Goal: Task Accomplishment & Management: Manage account settings

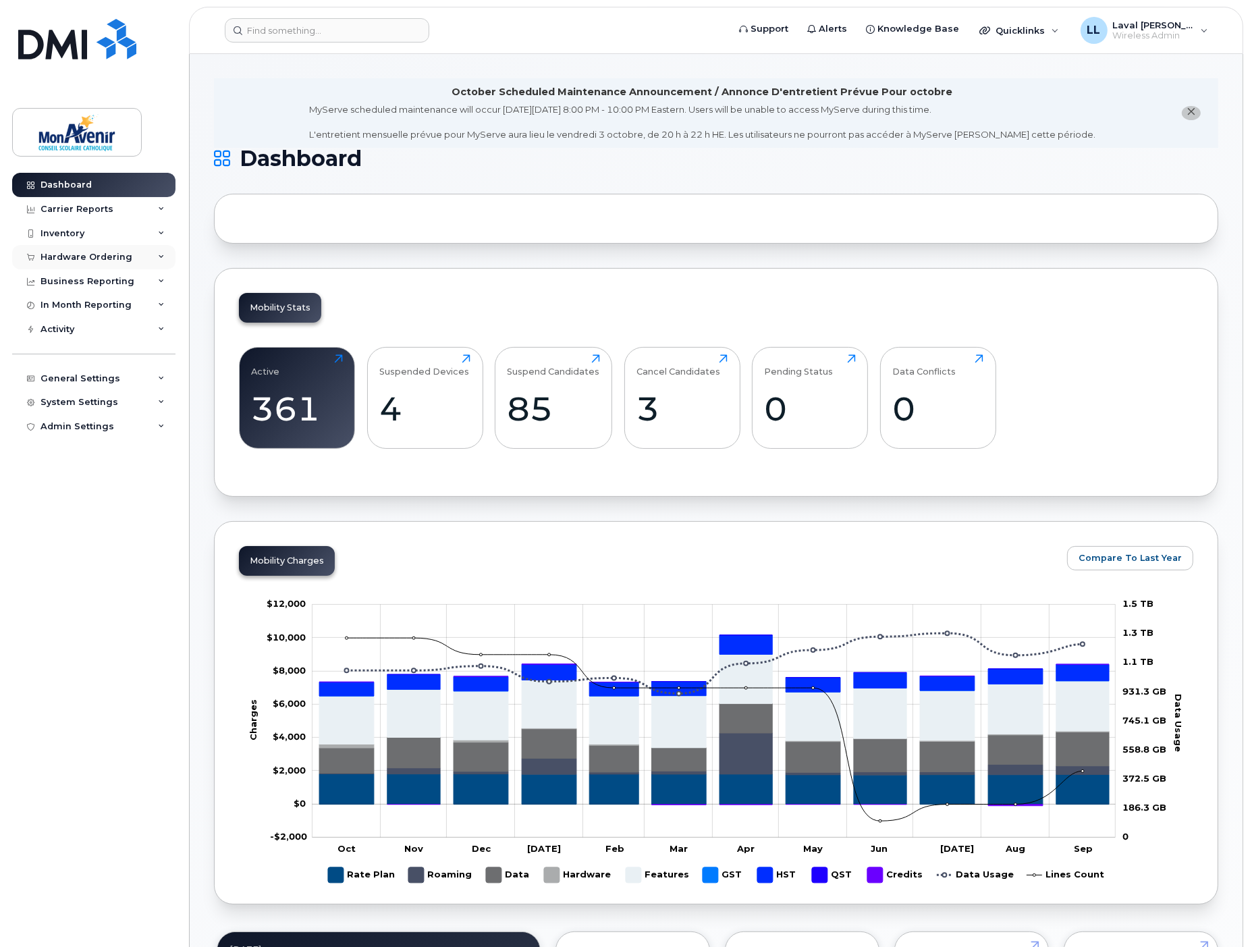
click at [84, 254] on div "Hardware Ordering" at bounding box center [87, 257] width 92 height 11
click at [68, 305] on div "Orders" at bounding box center [63, 308] width 33 height 12
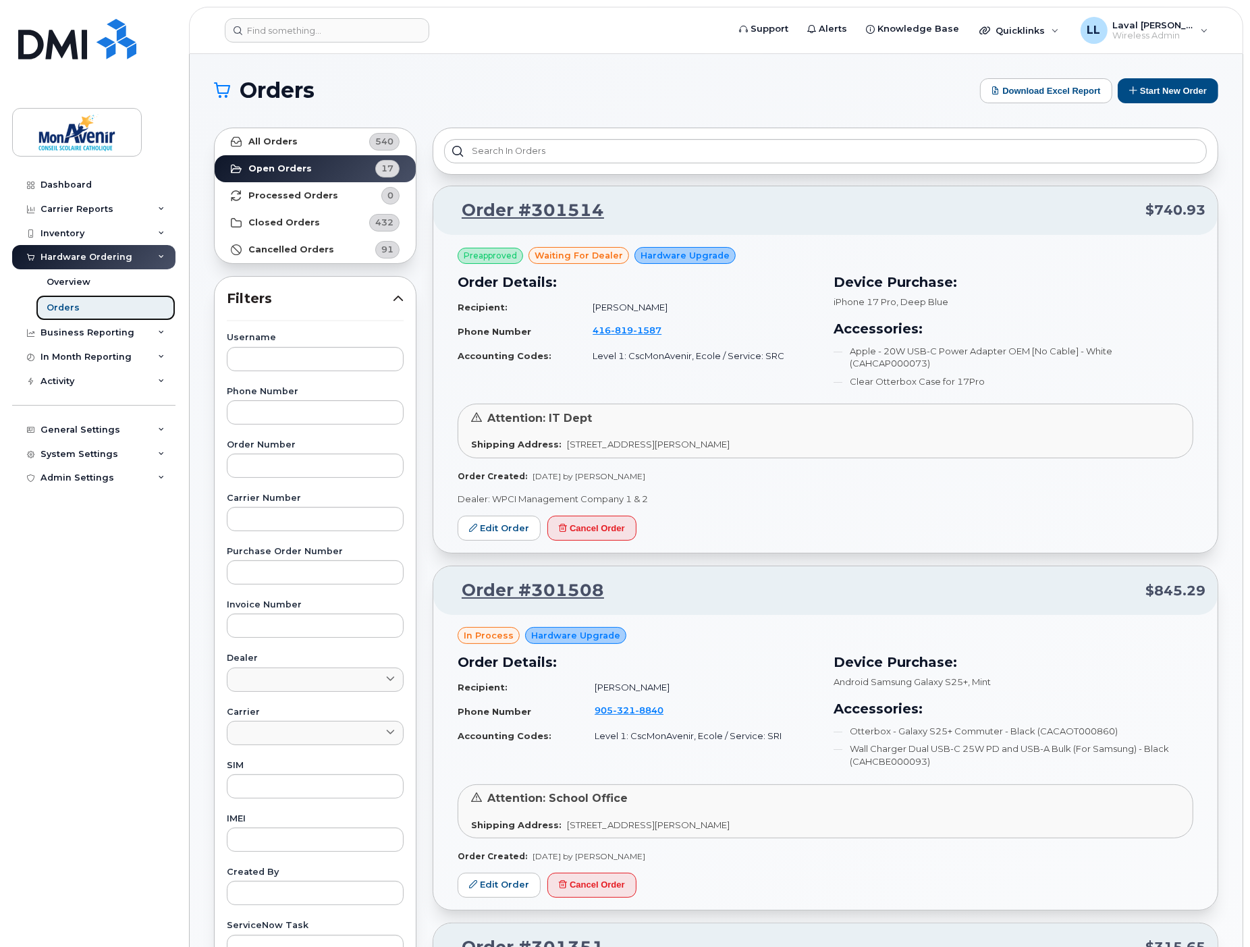
scroll to position [75, 0]
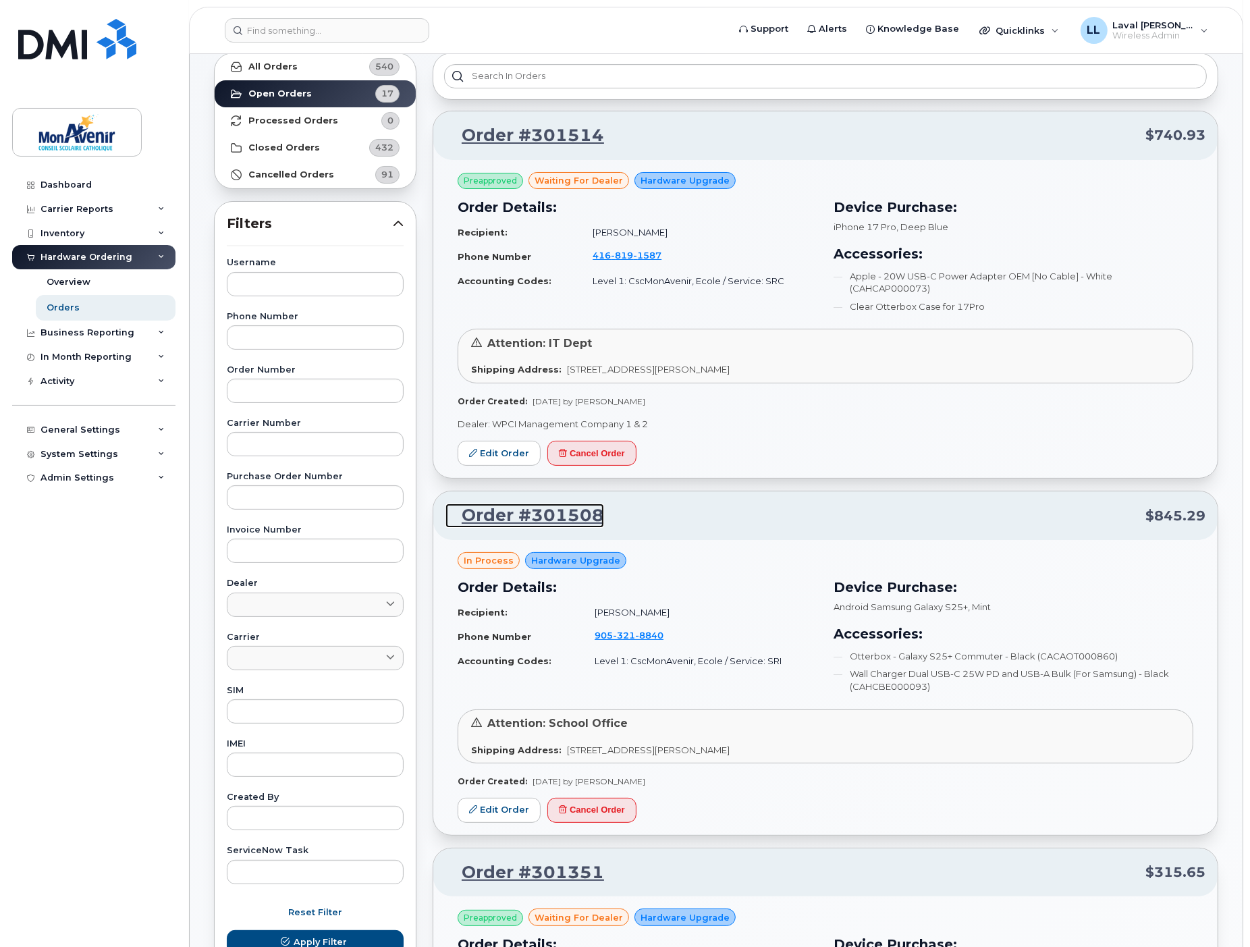
click at [544, 510] on link "Order #301508" at bounding box center [525, 516] width 159 height 24
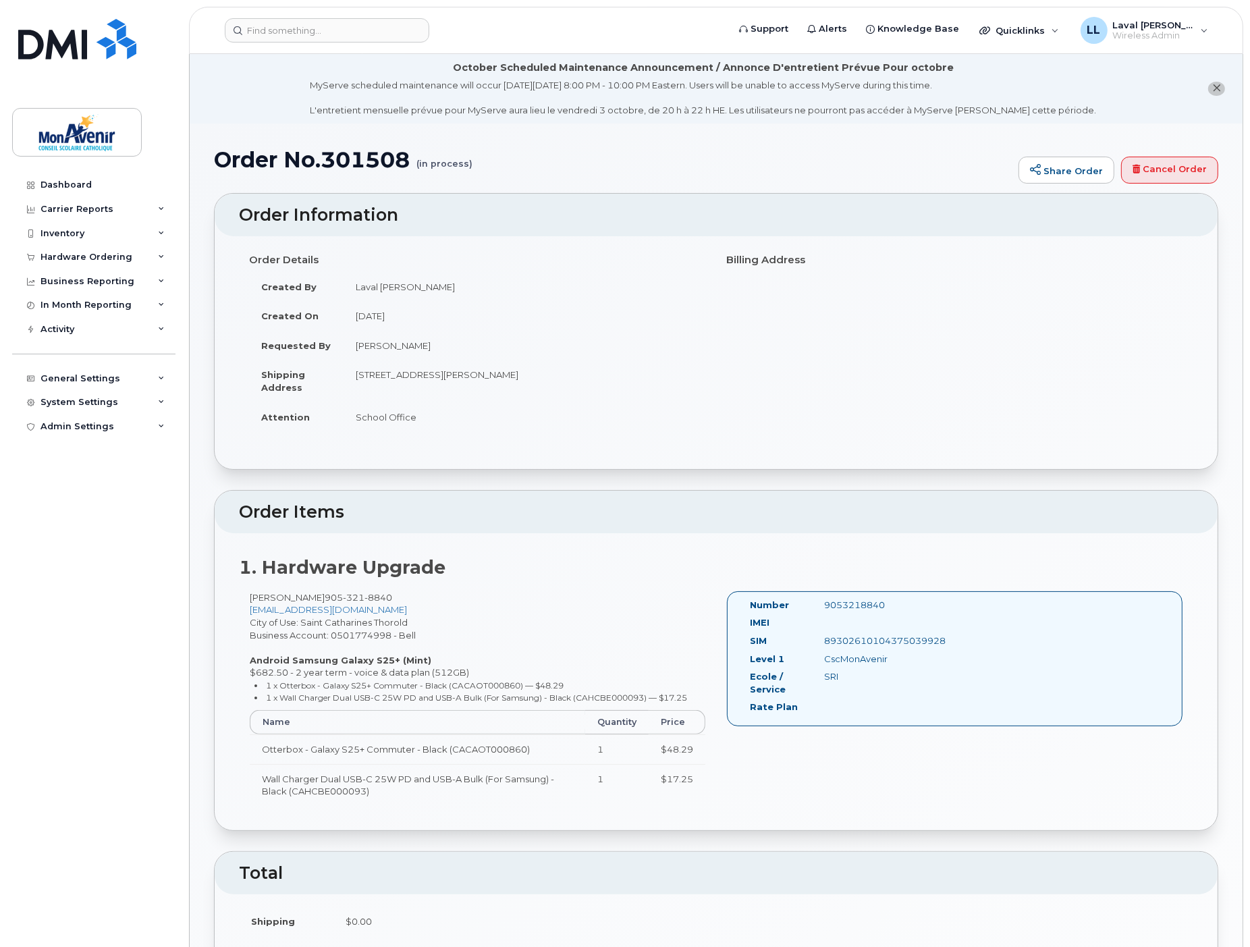
click at [469, 428] on td "School Office" at bounding box center [525, 417] width 363 height 30
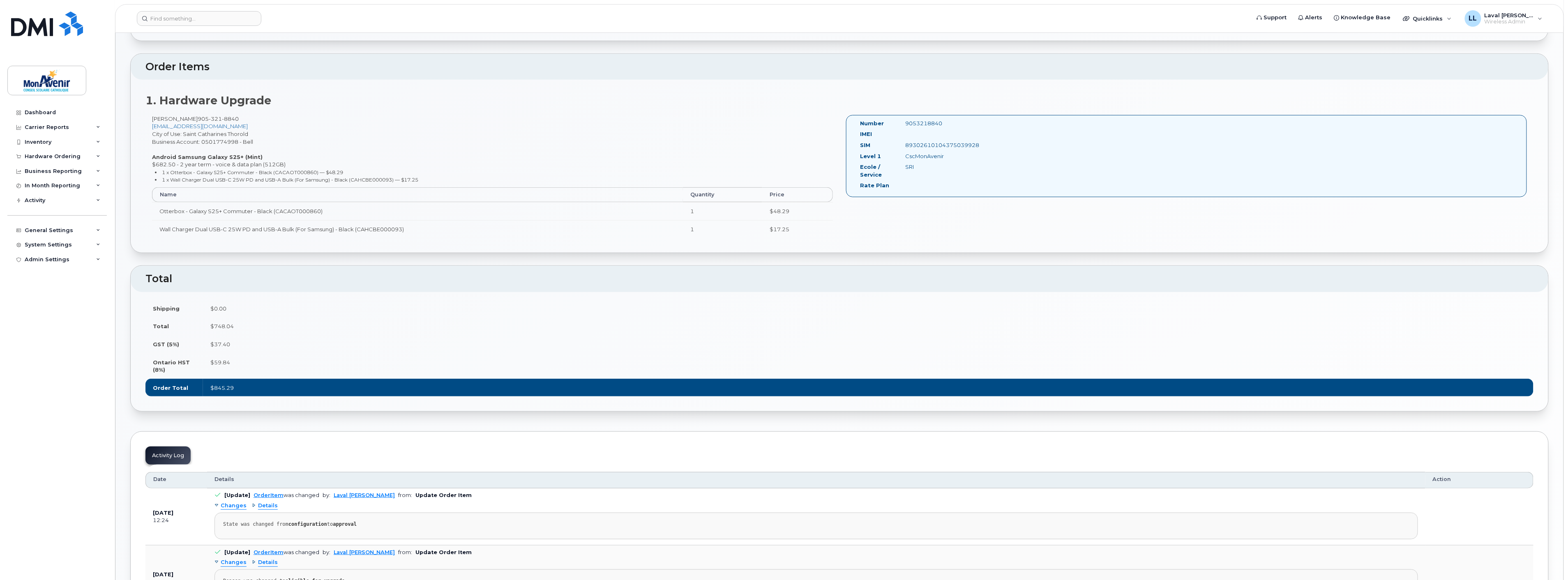
scroll to position [199, 0]
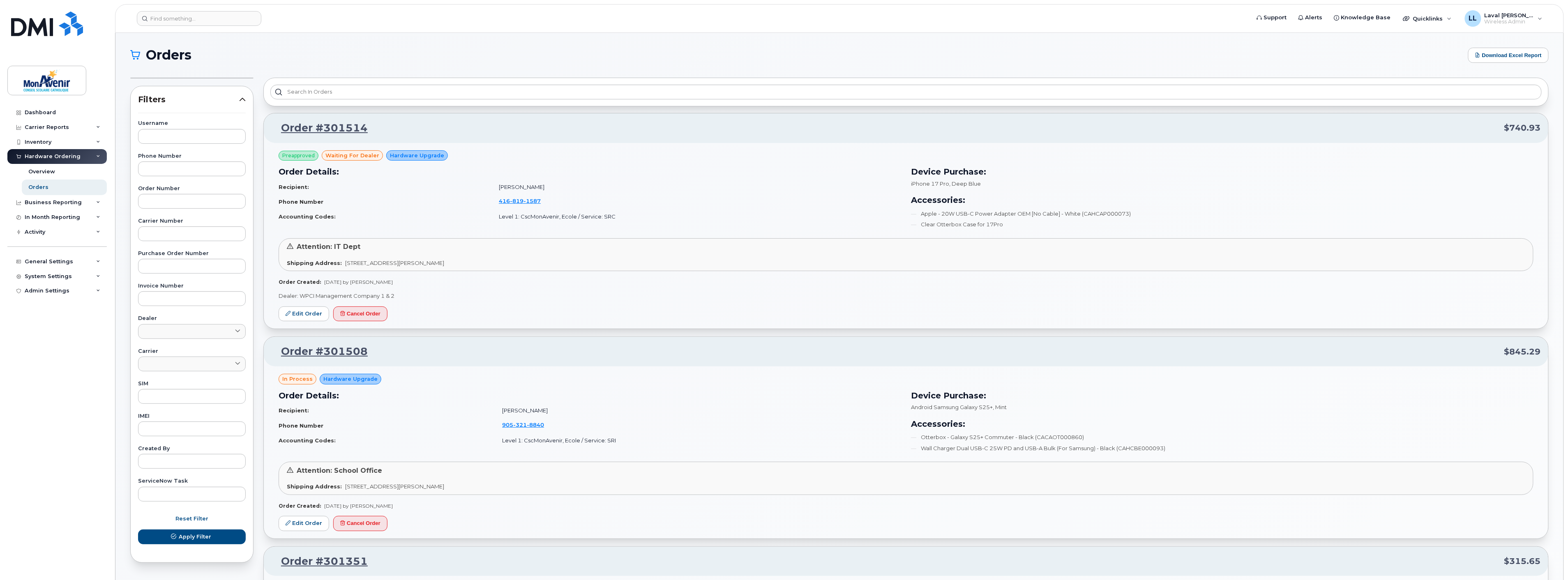
click at [301, 157] on span "Preapproved" at bounding box center [298, 156] width 32 height 7
click at [290, 380] on span "in process" at bounding box center [298, 379] width 30 height 8
click at [340, 376] on span "Hardware Upgrade" at bounding box center [350, 379] width 54 height 8
click at [309, 124] on link "Order #301514" at bounding box center [320, 128] width 97 height 15
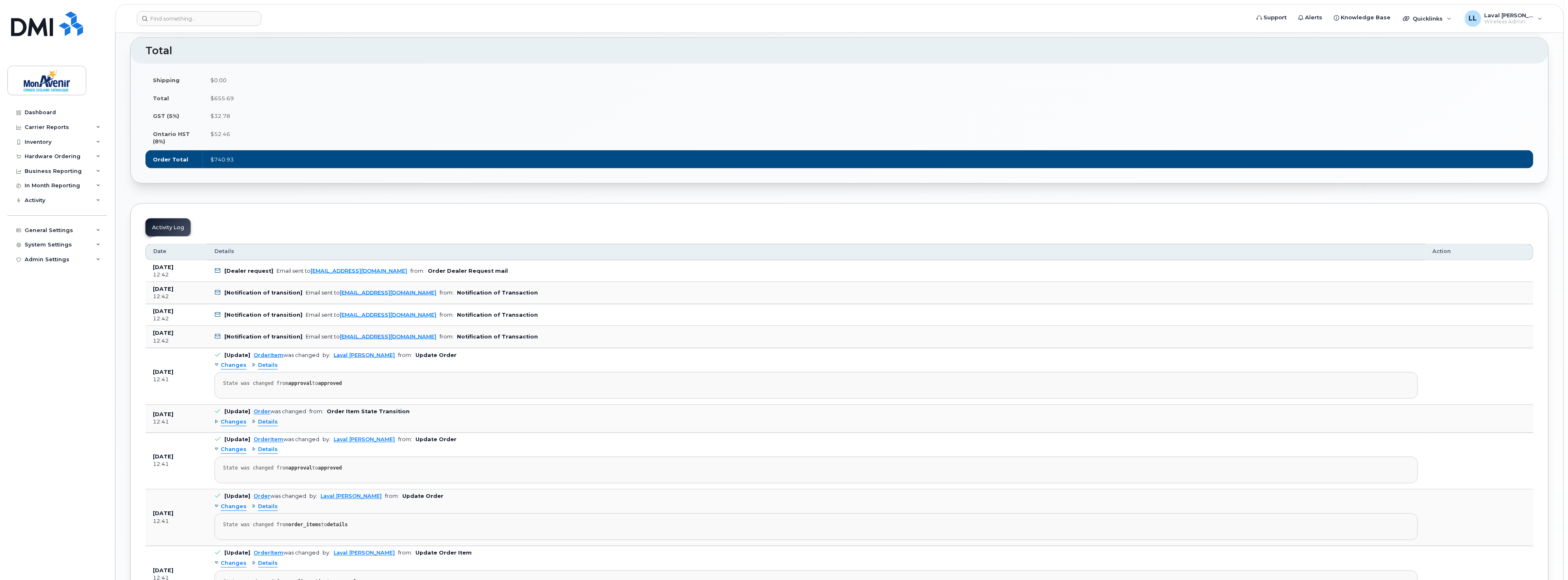
scroll to position [761, 0]
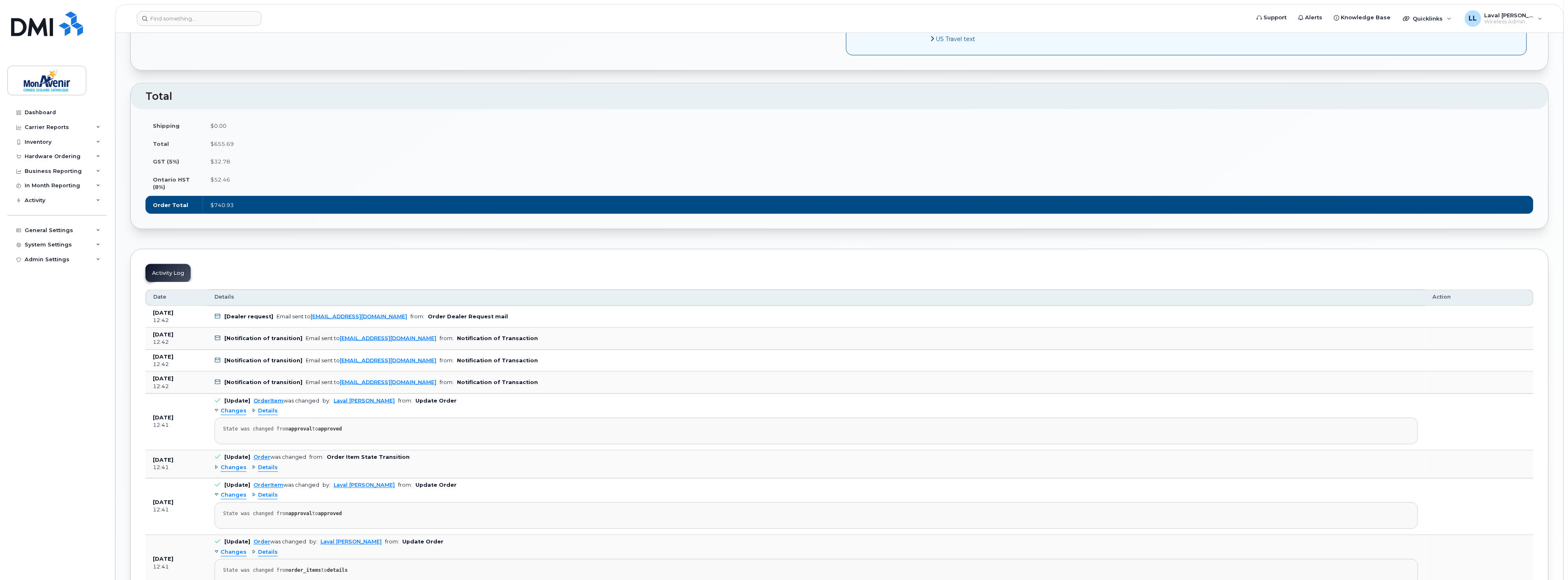
click at [200, 214] on td "Order Total" at bounding box center [174, 205] width 58 height 18
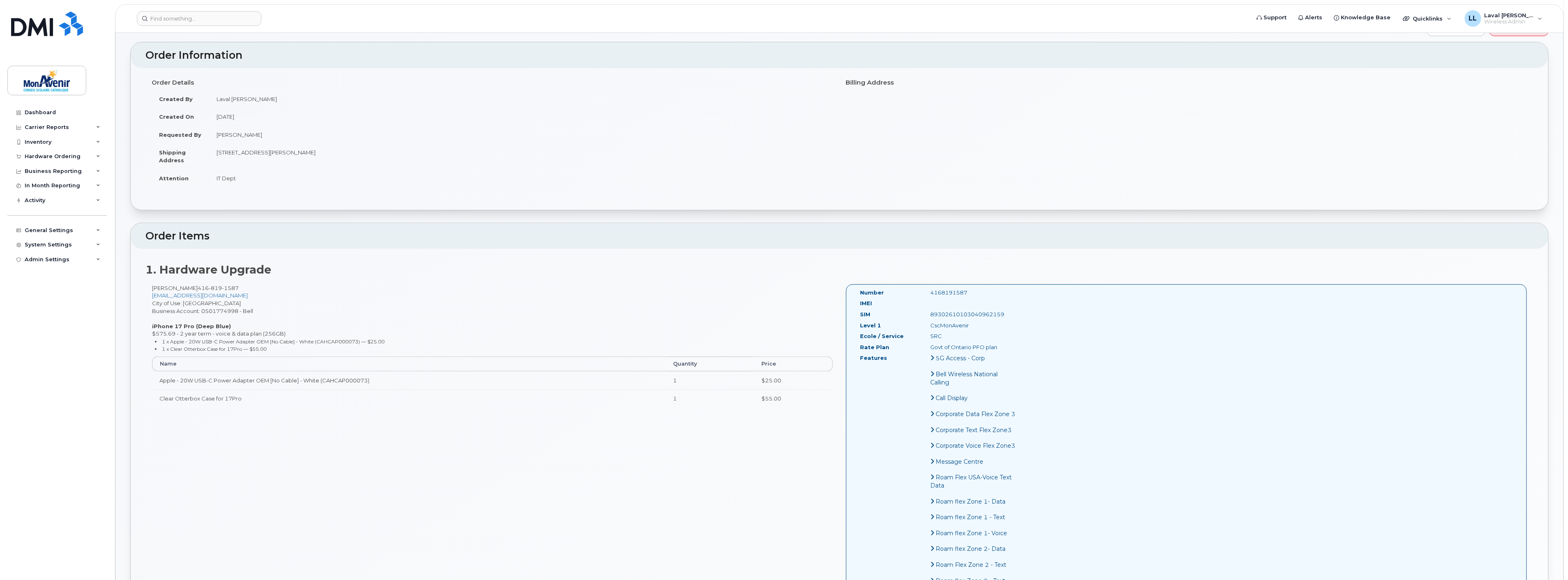
scroll to position [0, 0]
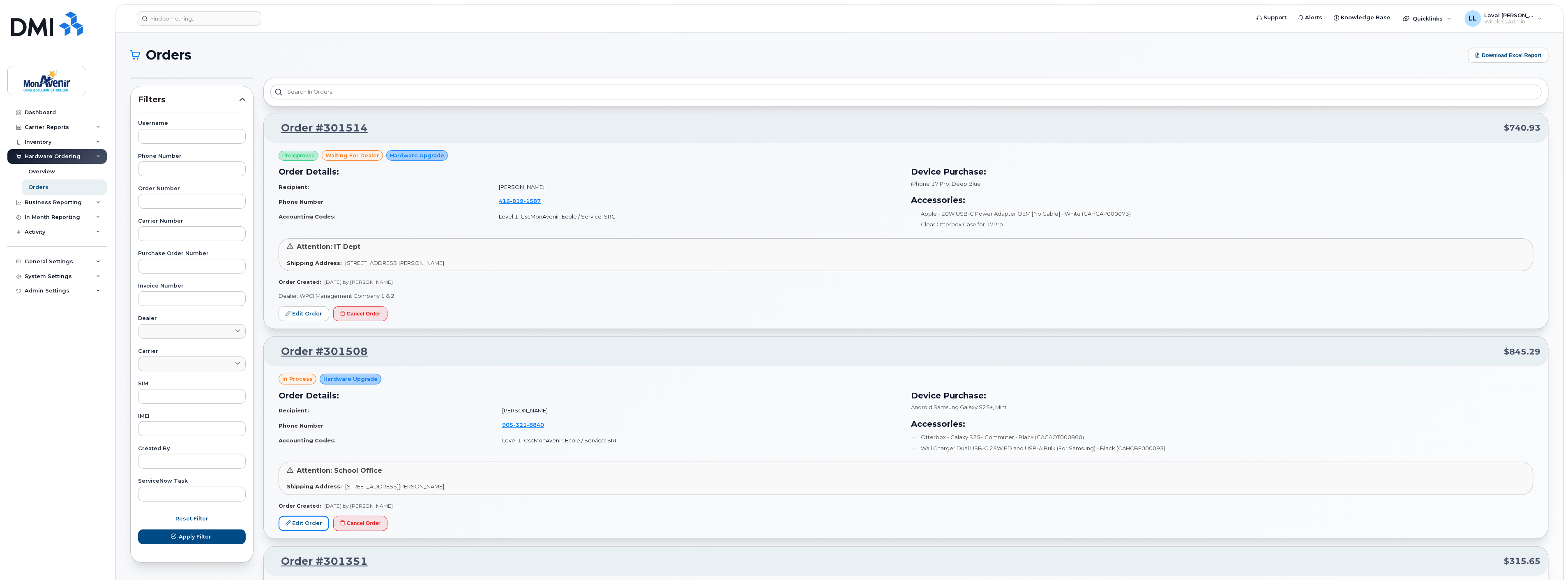
click at [302, 523] on link "Edit Order" at bounding box center [304, 523] width 51 height 15
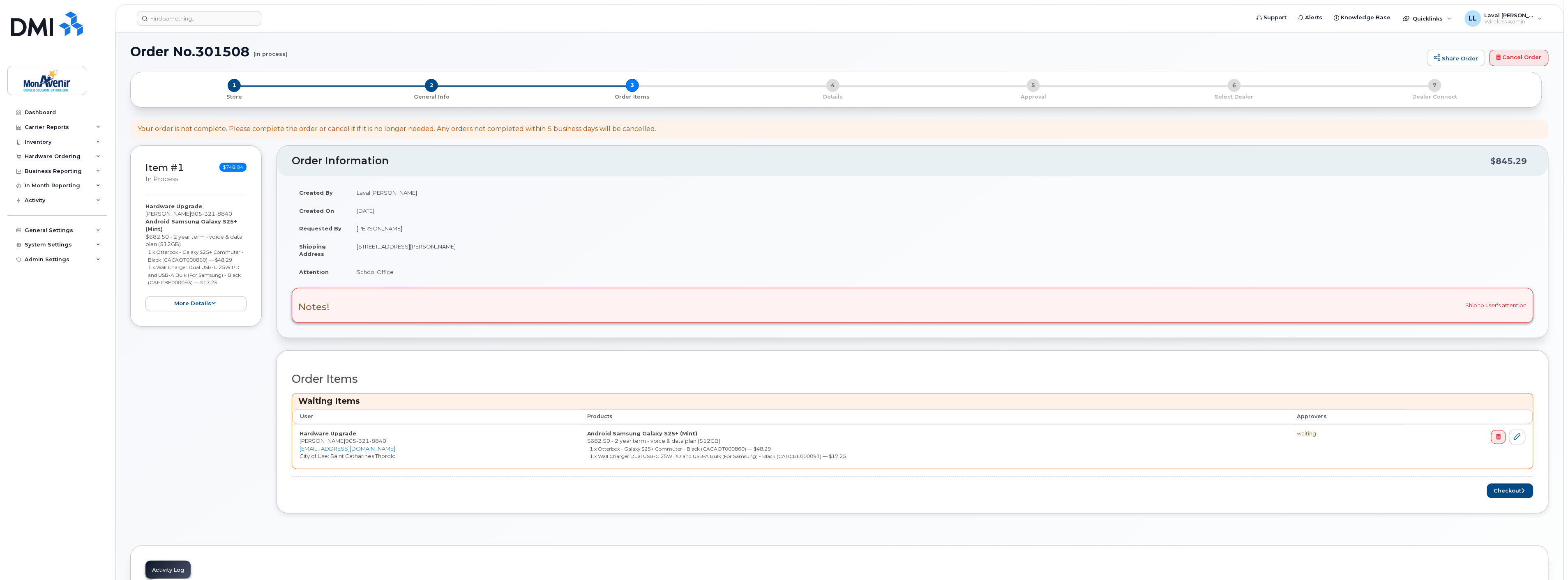
scroll to position [91, 0]
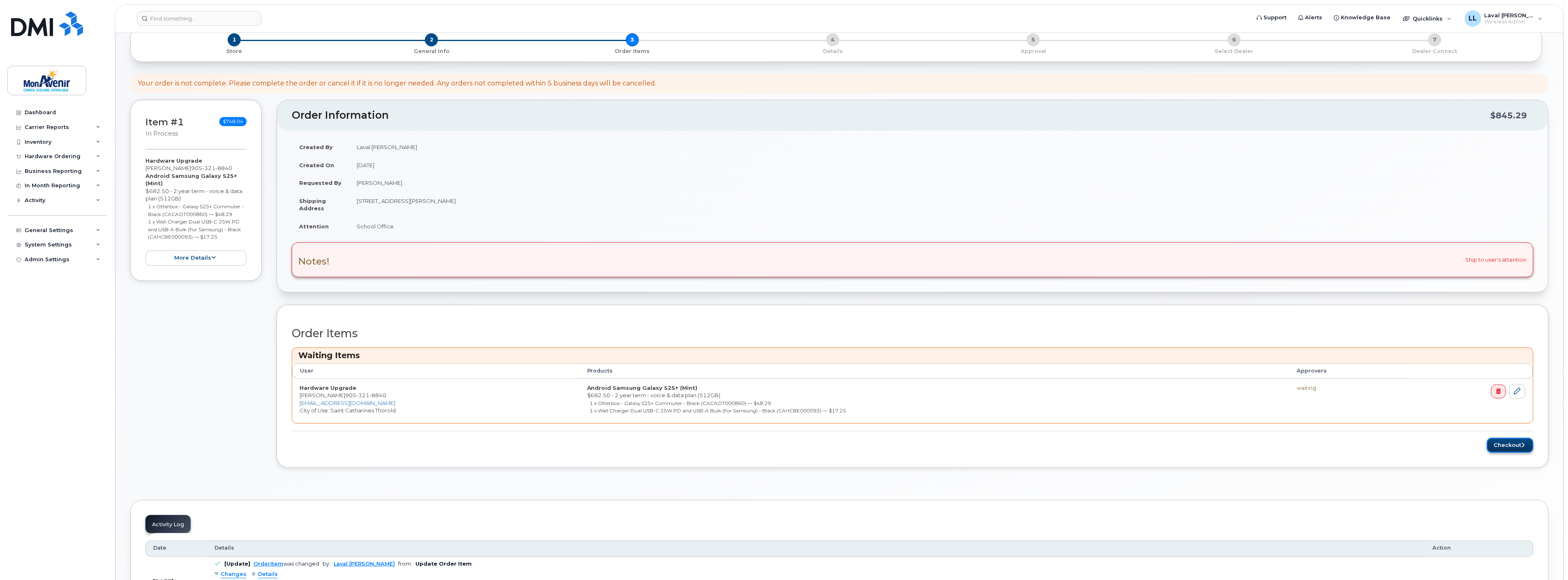
click at [1507, 440] on button "Checkout" at bounding box center [1510, 445] width 46 height 15
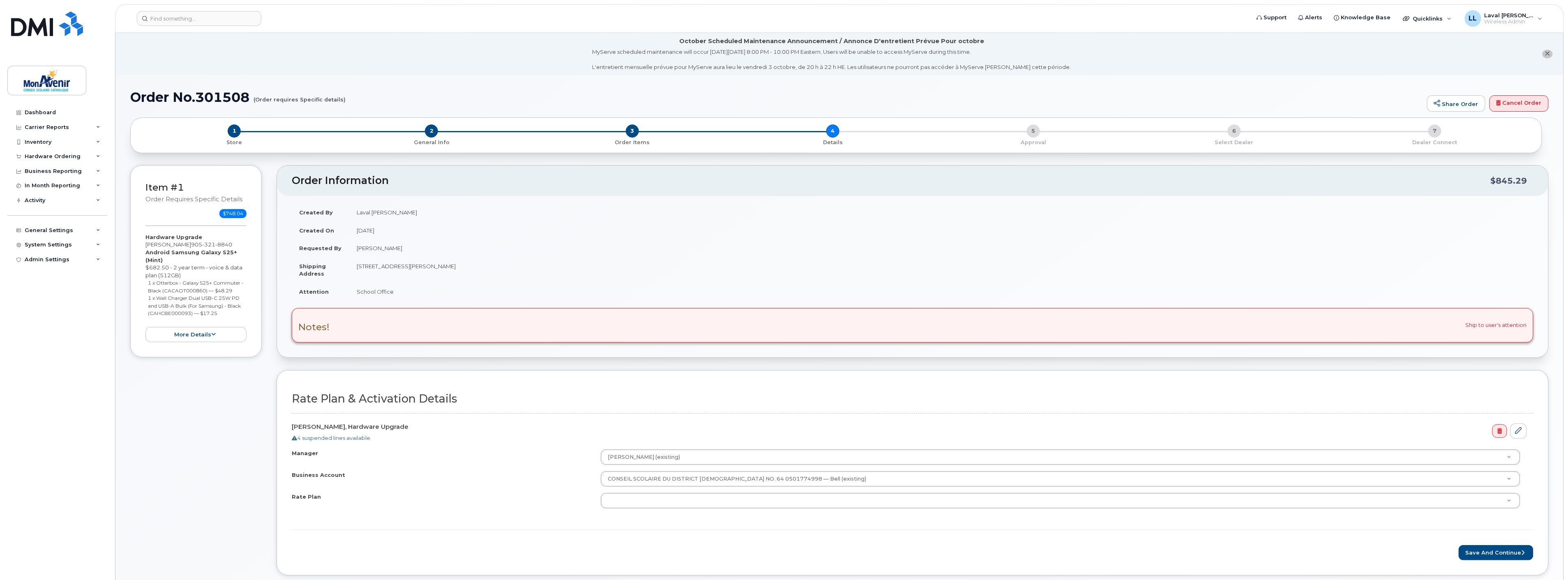
scroll to position [46, 0]
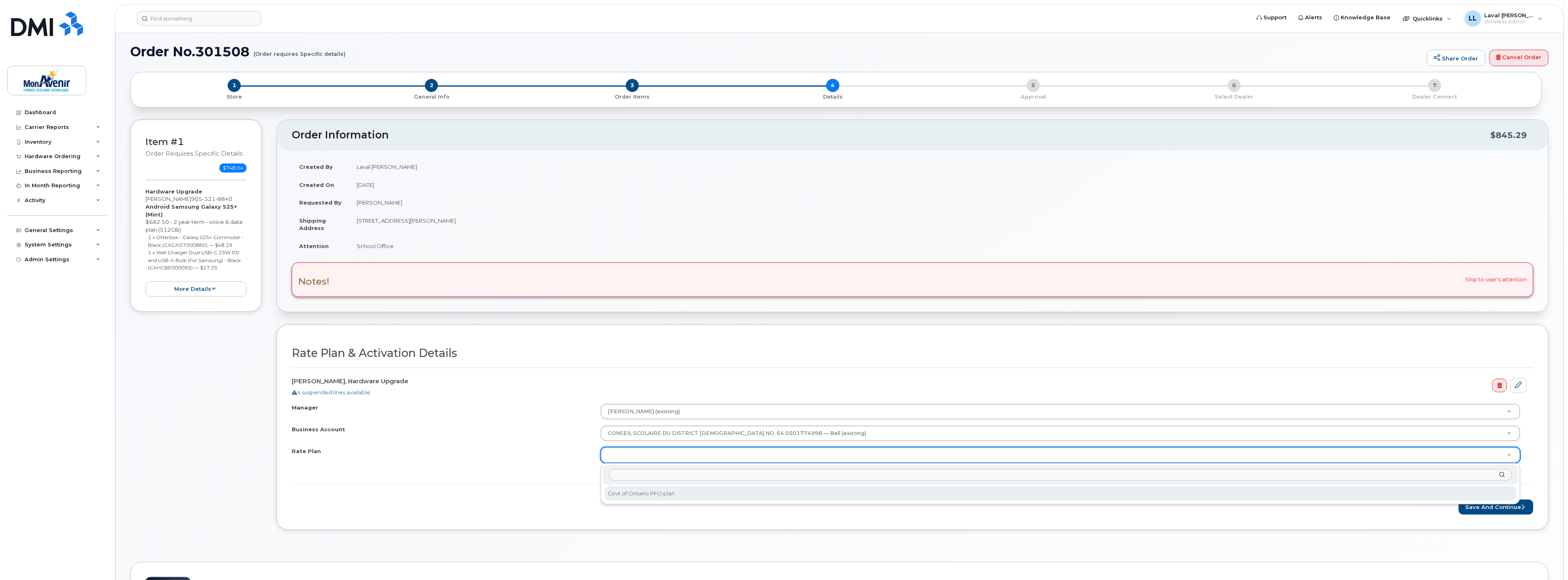
select select "Govt of Ontario PFO plan"
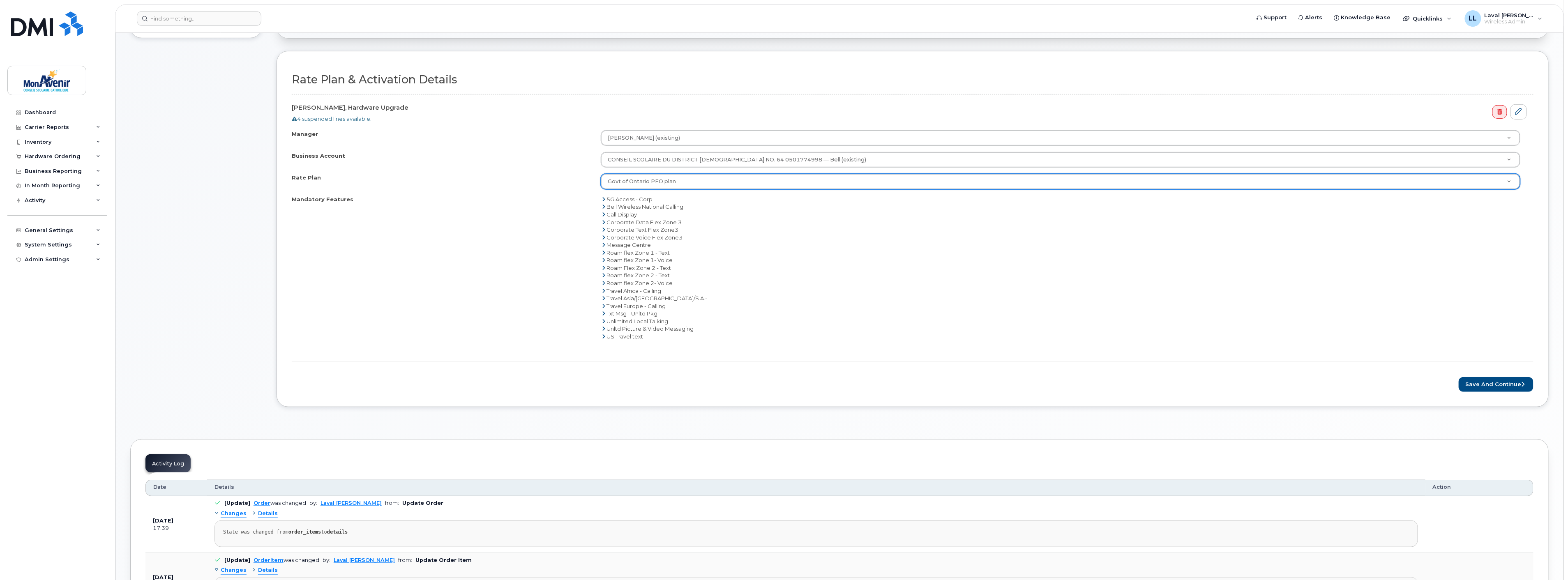
scroll to position [365, 0]
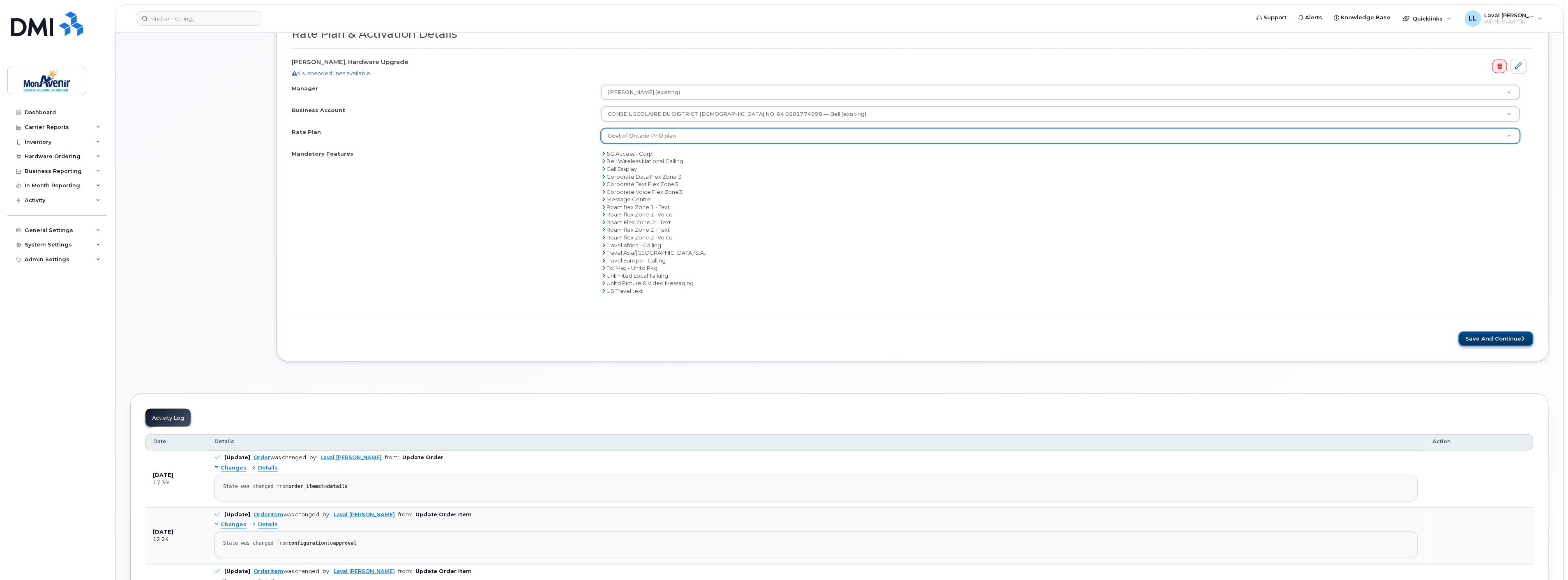
click at [1489, 338] on button "Save and Continue" at bounding box center [1496, 339] width 75 height 15
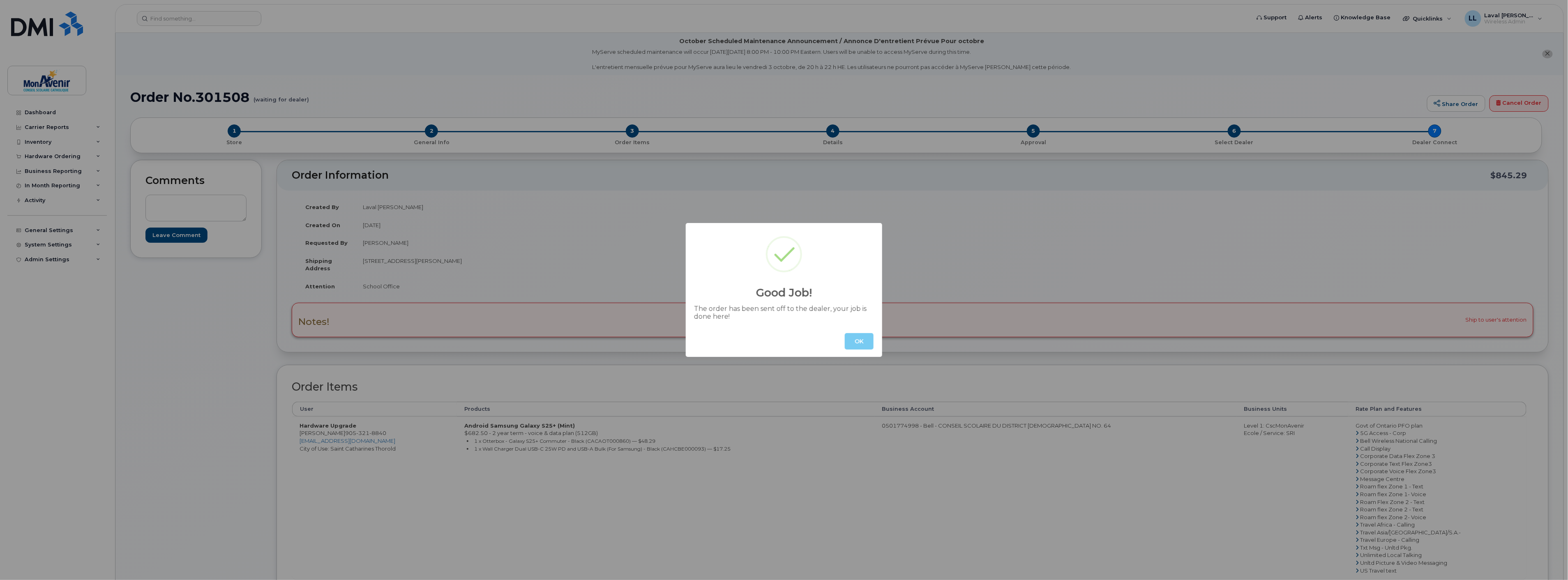
click at [859, 343] on button "OK" at bounding box center [859, 341] width 29 height 16
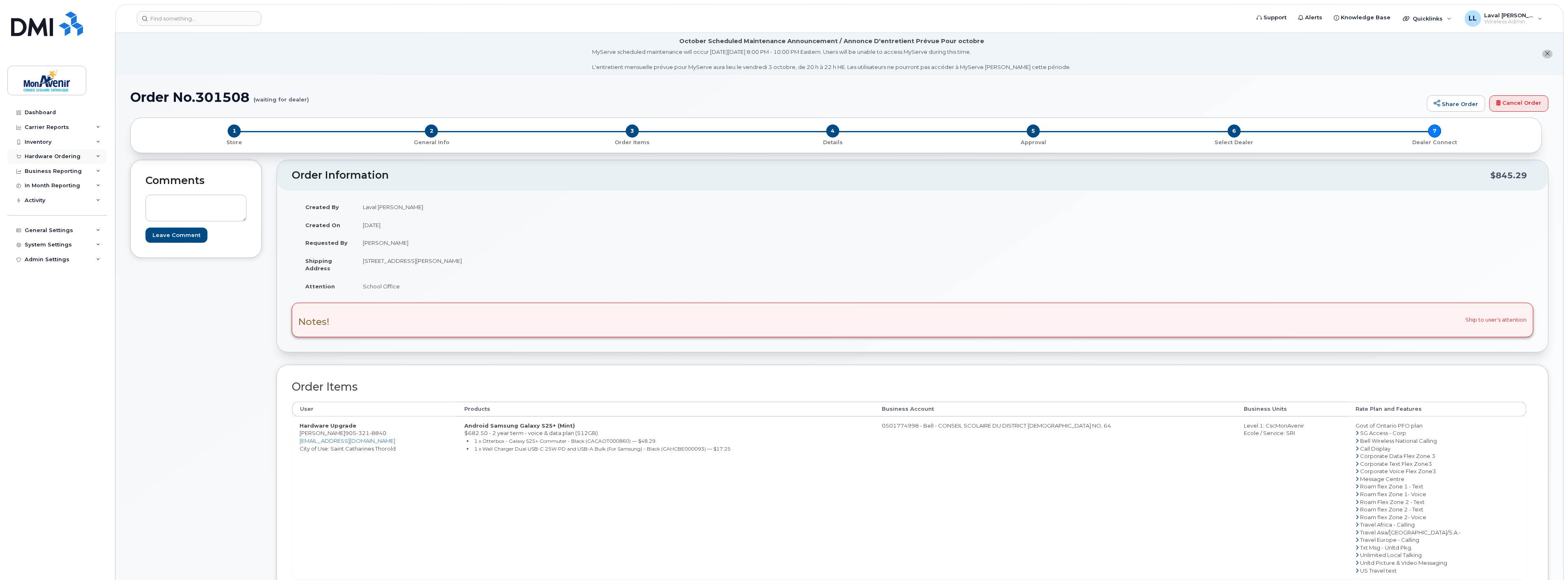
click at [47, 153] on div "Hardware Ordering" at bounding box center [53, 156] width 56 height 7
click at [43, 186] on div "Orders" at bounding box center [38, 187] width 20 height 7
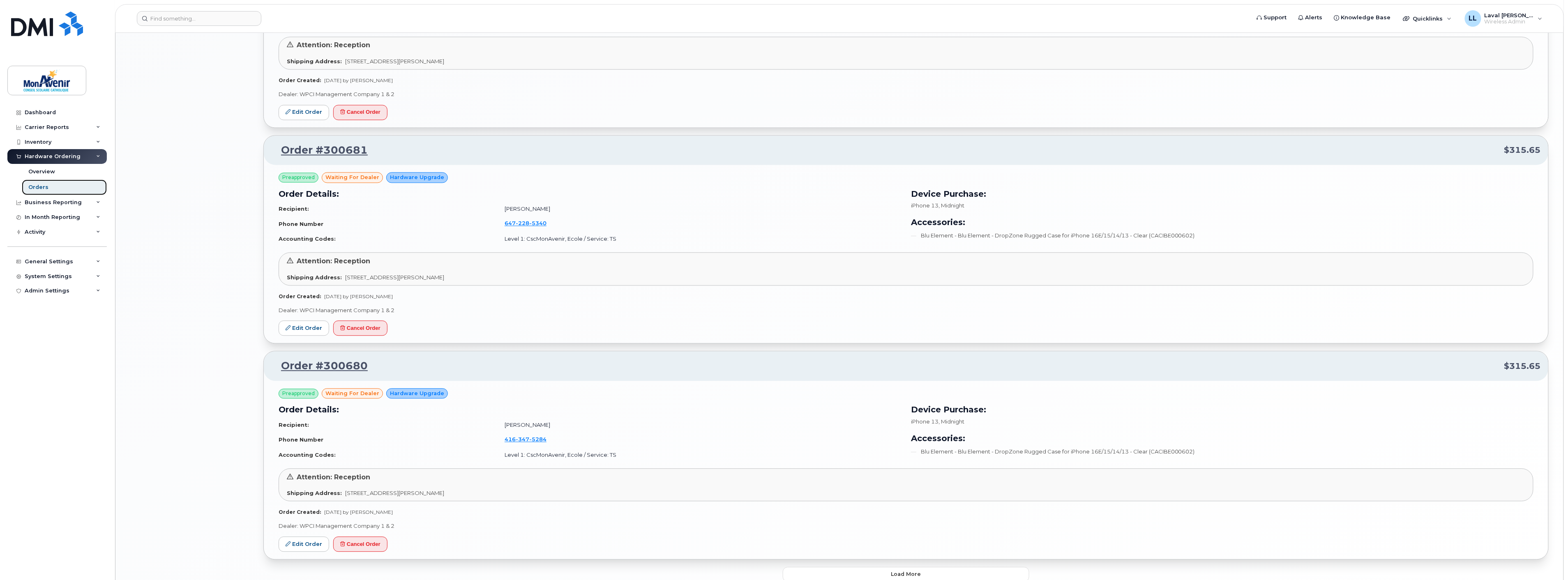
scroll to position [1335, 0]
